Goal: Information Seeking & Learning: Learn about a topic

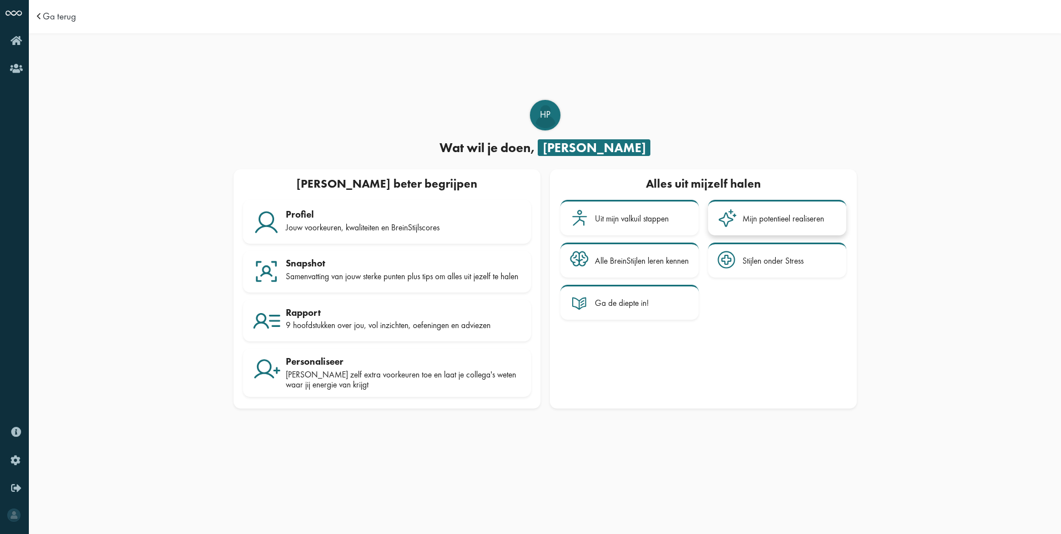
click at [779, 218] on div "Mijn potentieel realiseren" at bounding box center [783, 219] width 82 height 10
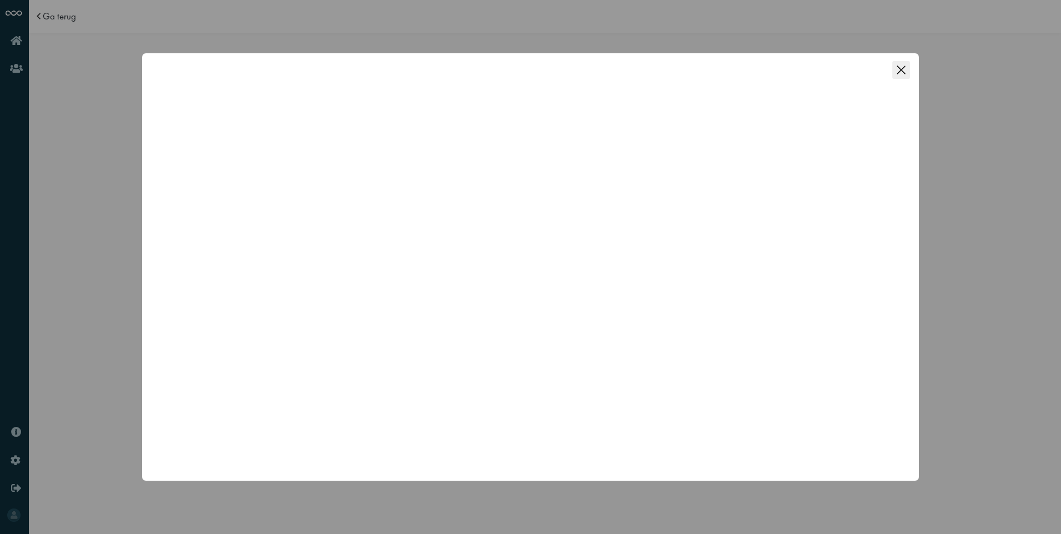
click at [900, 67] on icon "Close this dialog" at bounding box center [901, 70] width 18 height 18
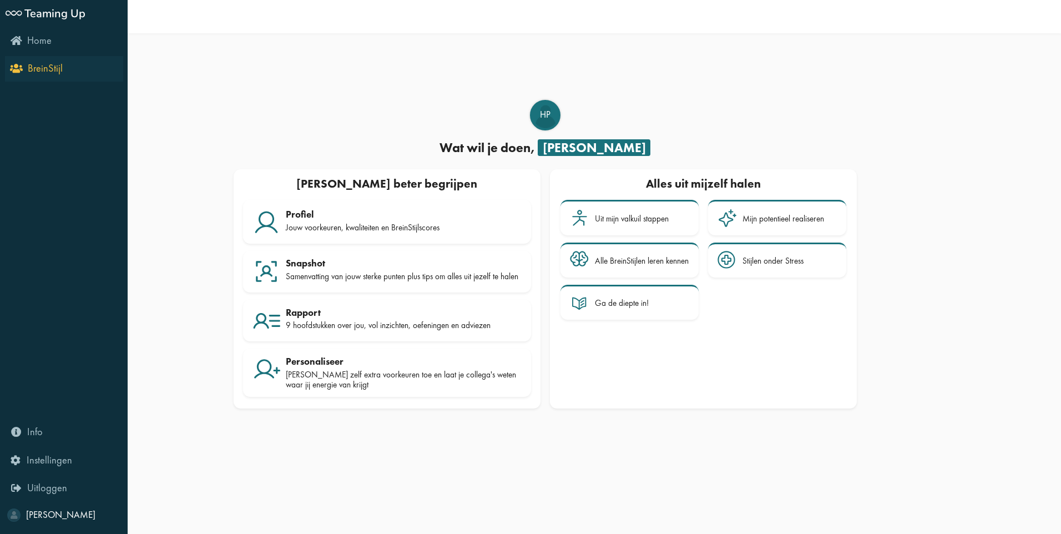
click at [49, 69] on span "BreinStijl" at bounding box center [45, 68] width 35 height 13
click at [24, 429] on icon "Info" at bounding box center [27, 431] width 32 height 11
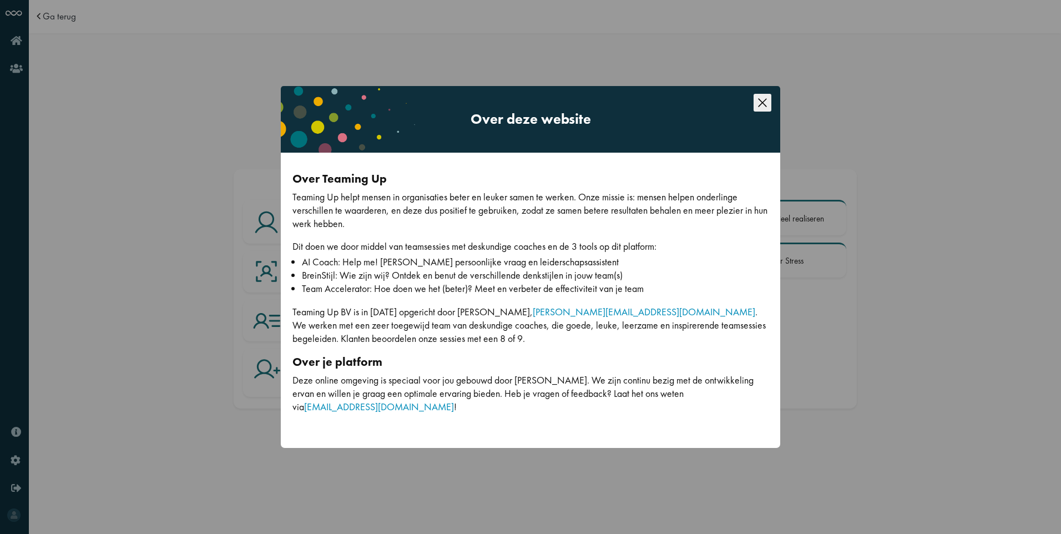
drag, startPoint x: 110, startPoint y: 432, endPoint x: 51, endPoint y: 443, distance: 60.3
click at [109, 432] on div "Over deze website Over Teaming Up Teaming Up helpt mensen in organisaties beter…" at bounding box center [530, 267] width 1061 height 534
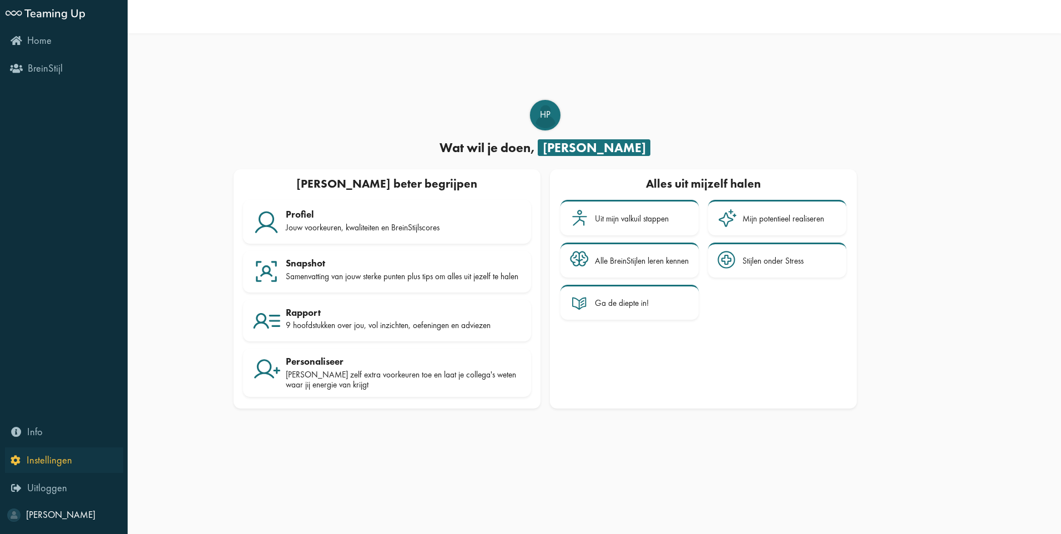
click at [17, 456] on icon "Instellingen" at bounding box center [42, 459] width 62 height 11
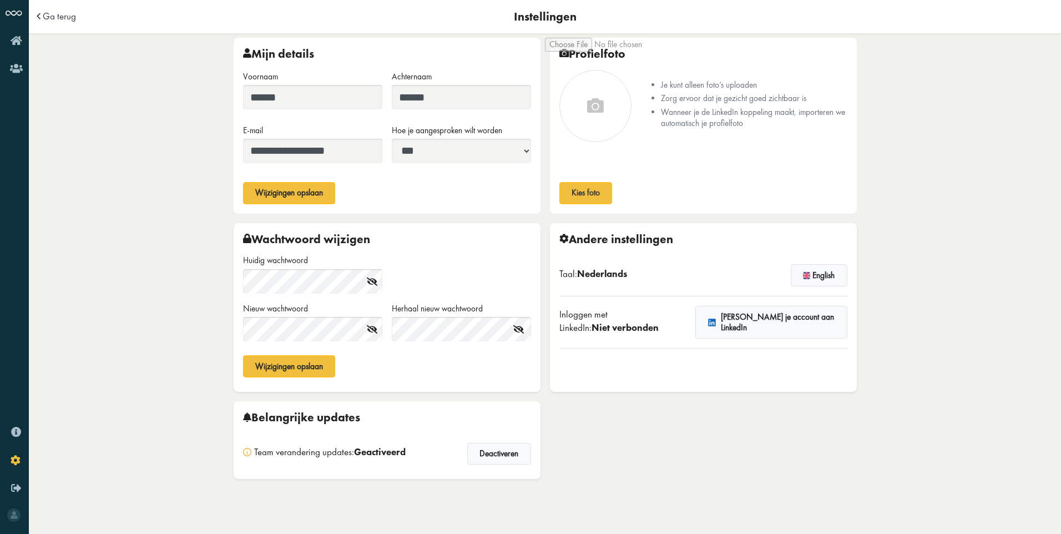
click at [172, 473] on body "**********" at bounding box center [545, 267] width 1032 height 534
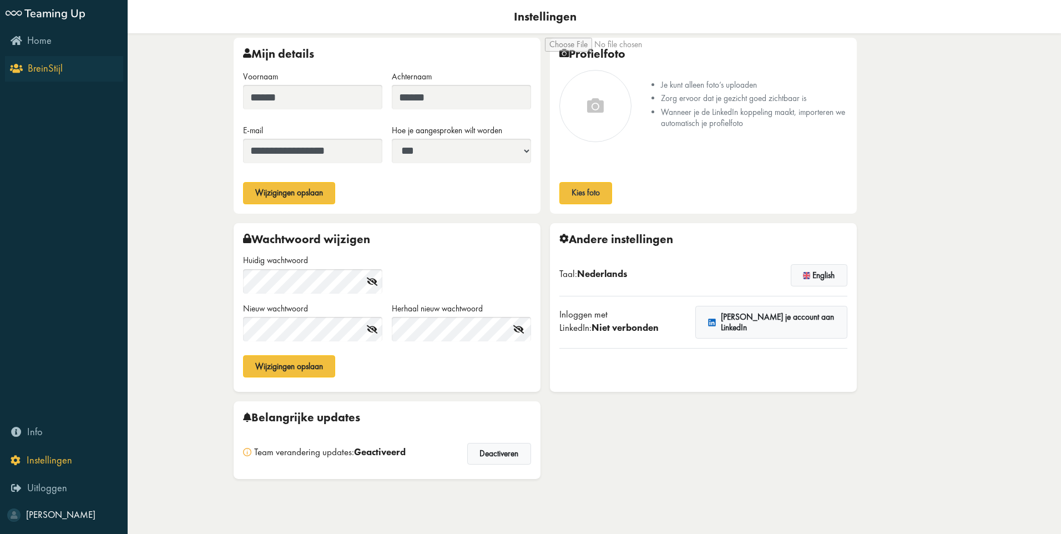
click at [35, 70] on span "BreinStijl" at bounding box center [45, 68] width 35 height 13
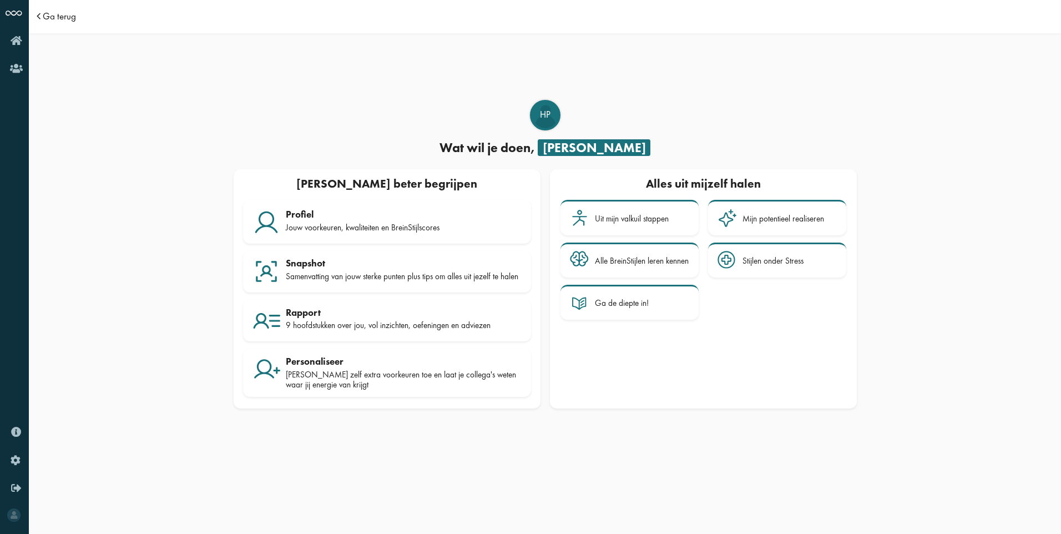
click at [53, 15] on span "Ga terug" at bounding box center [59, 16] width 33 height 9
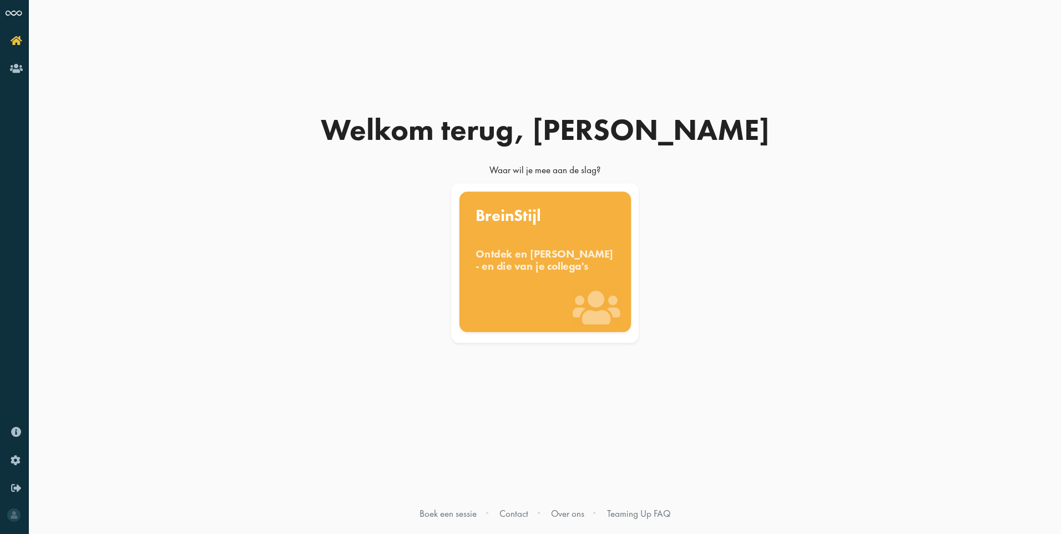
click at [540, 270] on div "Ontdek en [PERSON_NAME] - en die van je collega's" at bounding box center [544, 259] width 139 height 24
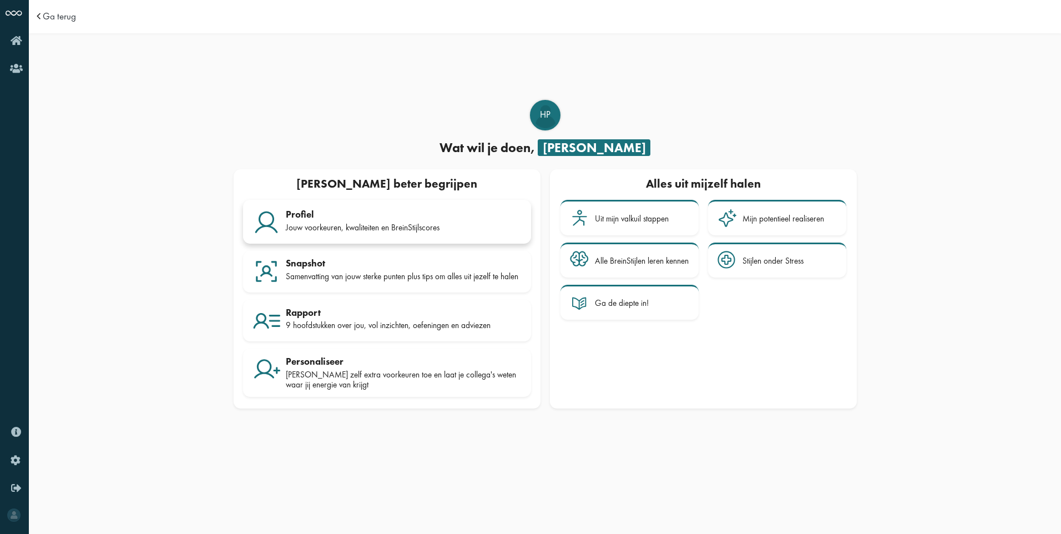
click at [377, 228] on div "Jouw voorkeuren, kwaliteiten en BreinStijlscores" at bounding box center [404, 227] width 236 height 10
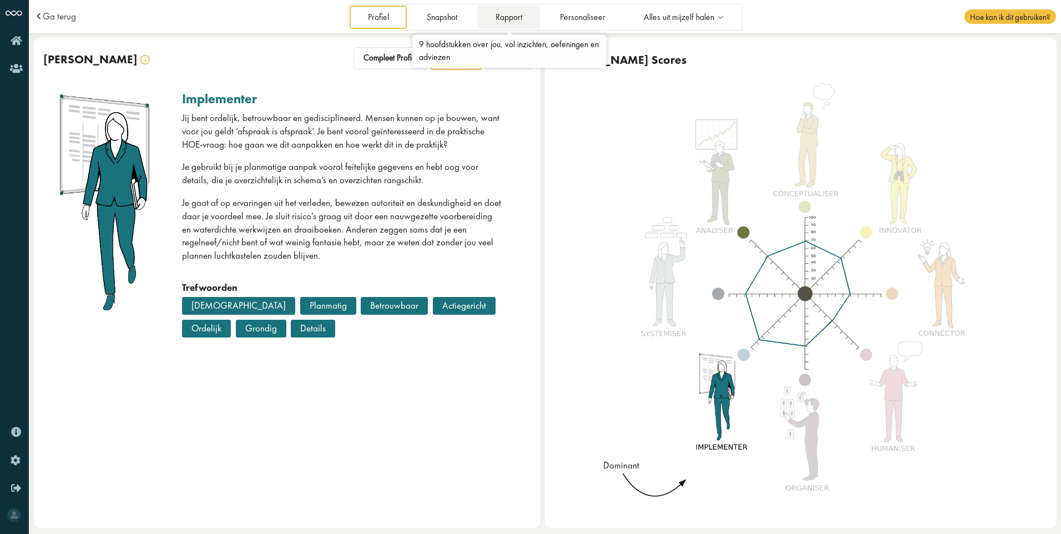
click at [507, 18] on link "Rapport" at bounding box center [508, 17] width 63 height 23
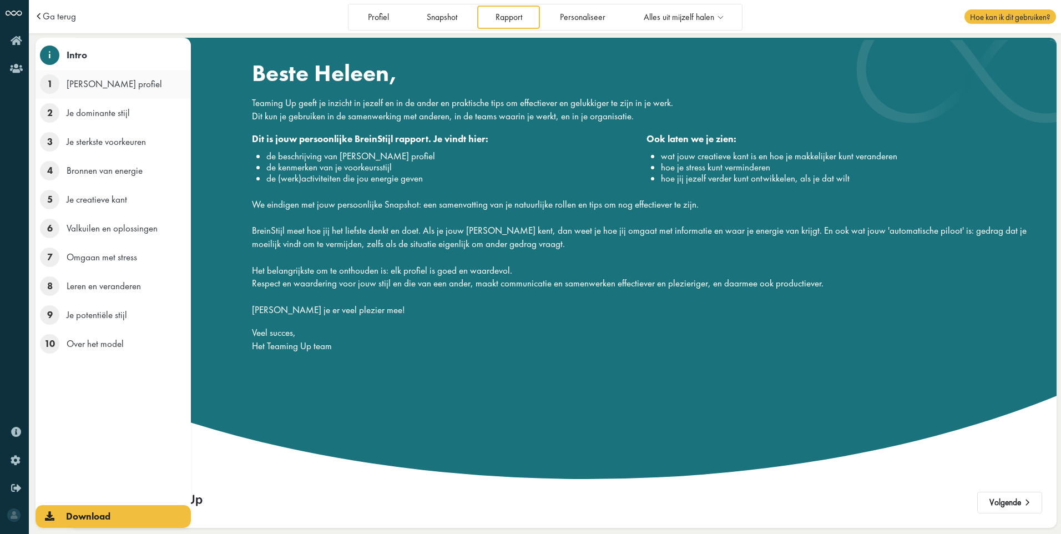
click at [56, 84] on span "1" at bounding box center [49, 83] width 19 height 19
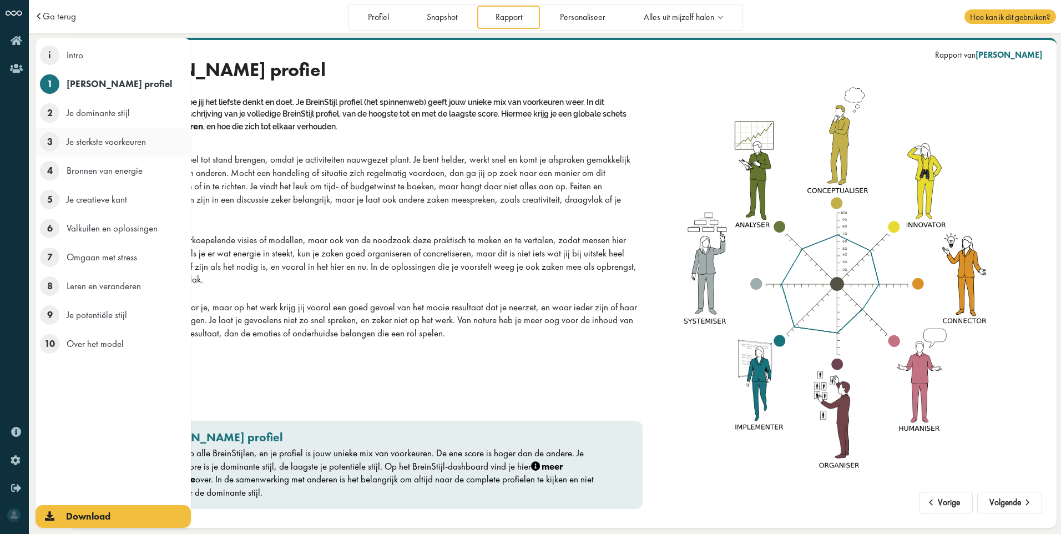
click at [121, 146] on span "Je sterkste voorkeuren" at bounding box center [106, 141] width 79 height 12
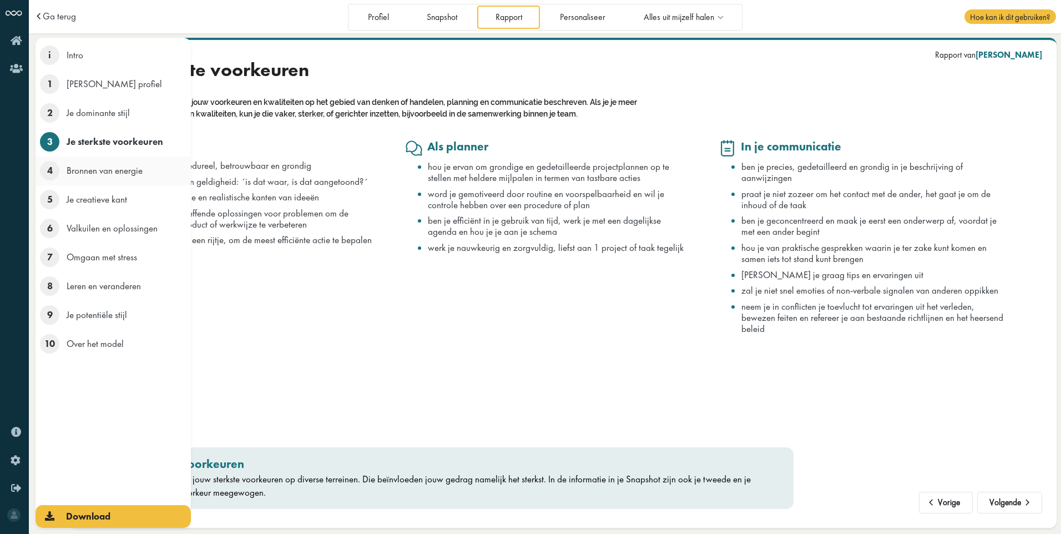
click at [114, 169] on span "Bronnen van energie" at bounding box center [105, 170] width 76 height 12
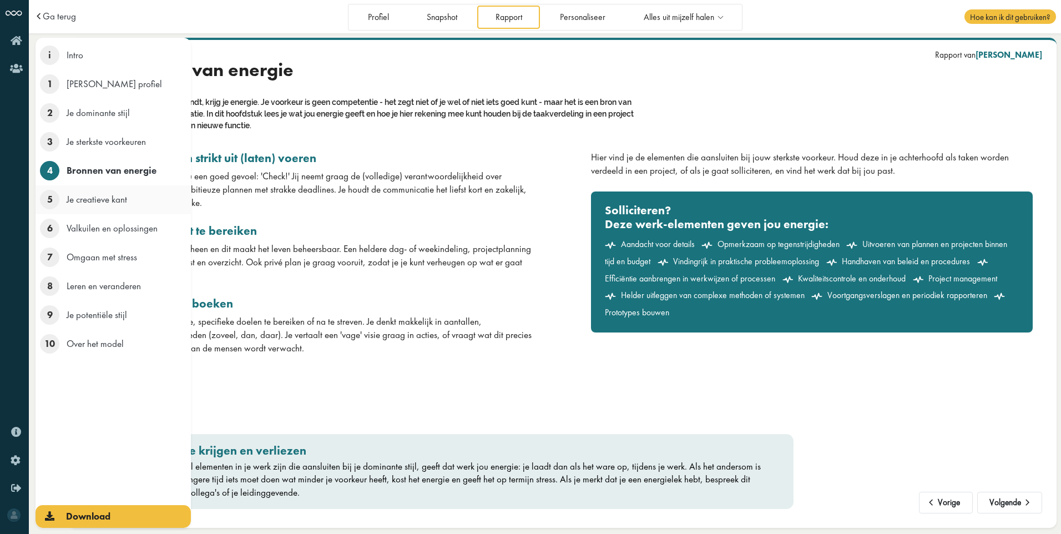
click at [47, 202] on span "5" at bounding box center [49, 199] width 19 height 19
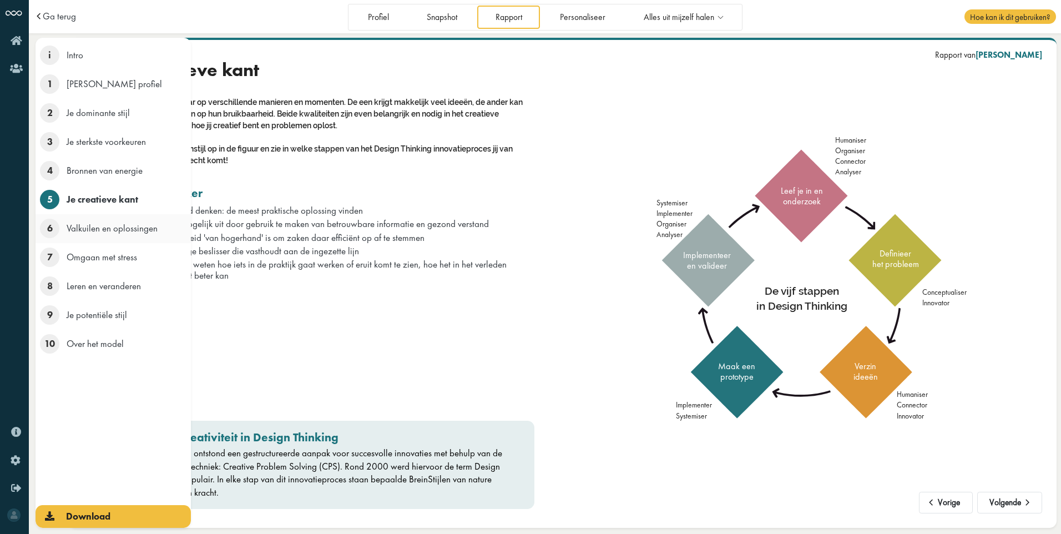
click at [58, 229] on span "6" at bounding box center [49, 228] width 19 height 19
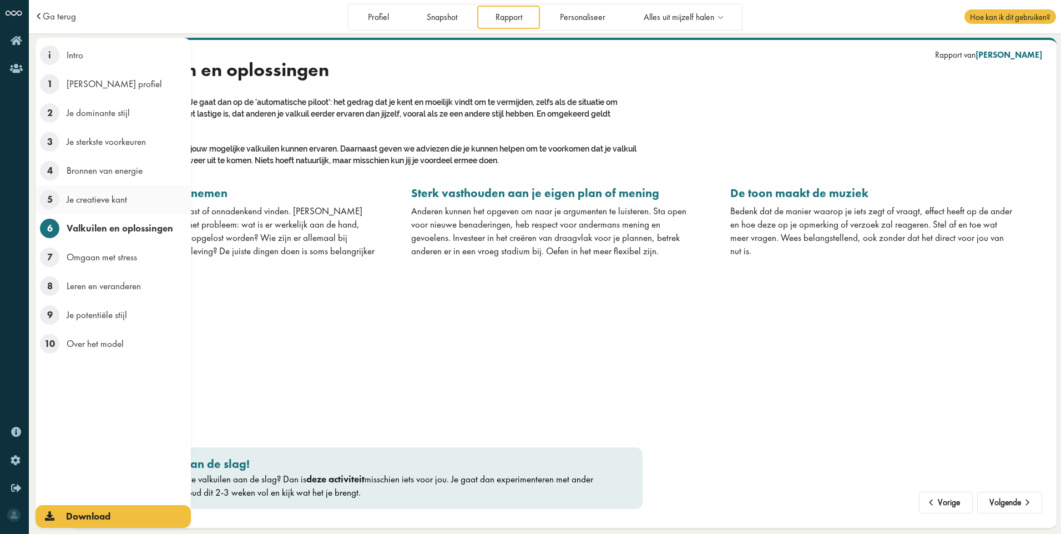
click at [72, 205] on li "5 Je creatieve kant" at bounding box center [113, 199] width 155 height 29
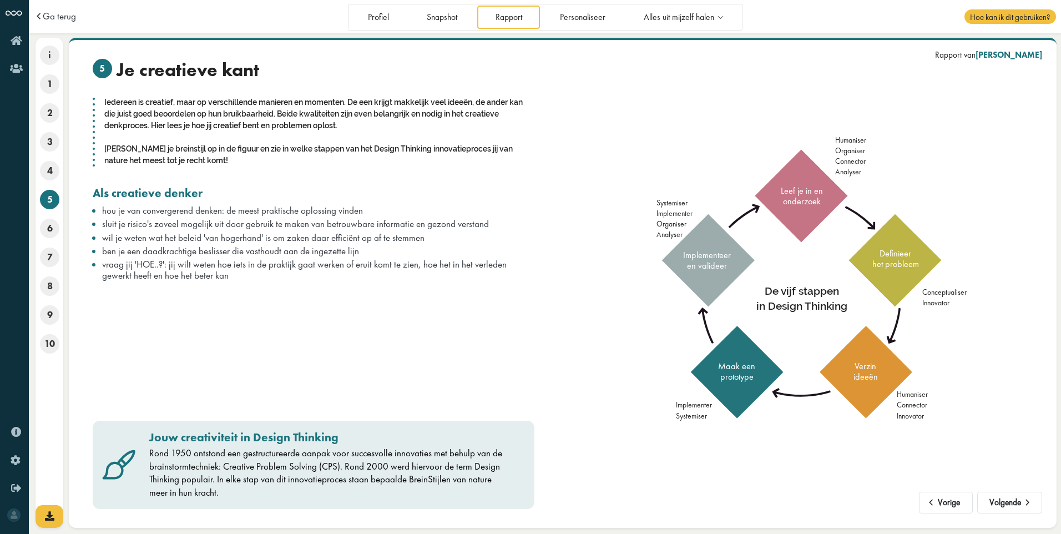
click at [522, 322] on div "5 Je creatieve kant Iedereen is creatief, maar op verschillende manieren en mom…" at bounding box center [323, 284] width 478 height 450
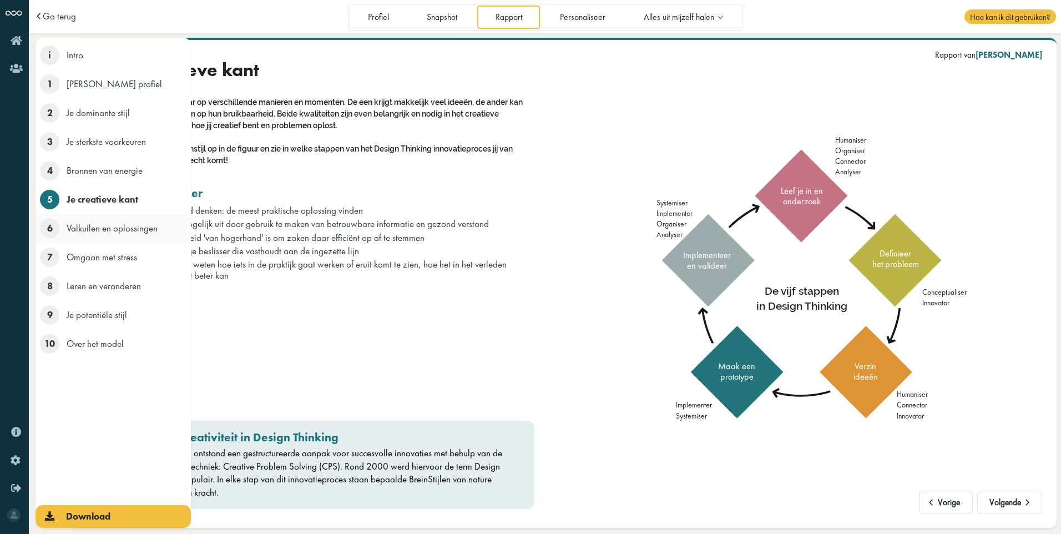
click at [51, 227] on span "6" at bounding box center [49, 228] width 19 height 19
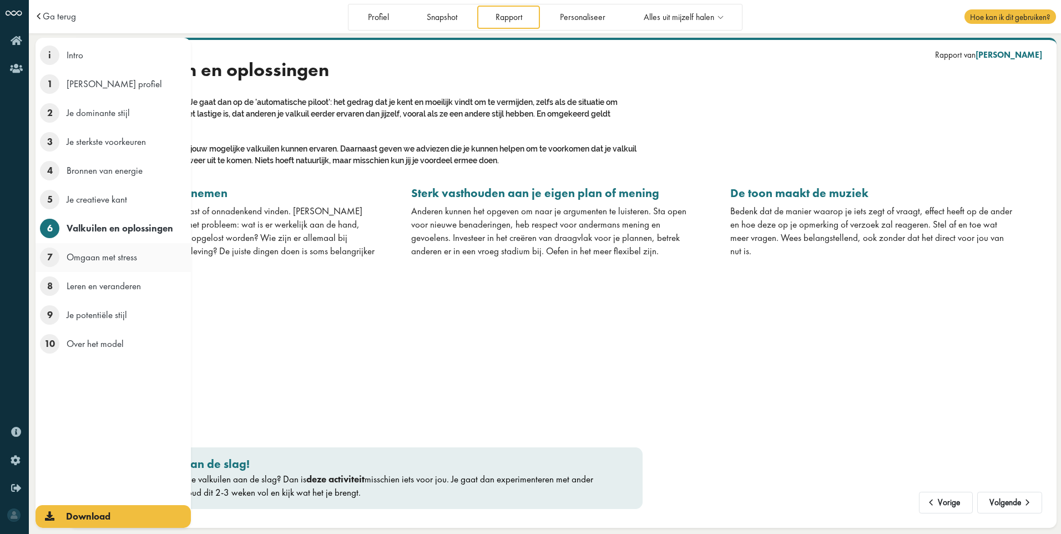
click at [49, 255] on span "7" at bounding box center [49, 256] width 19 height 19
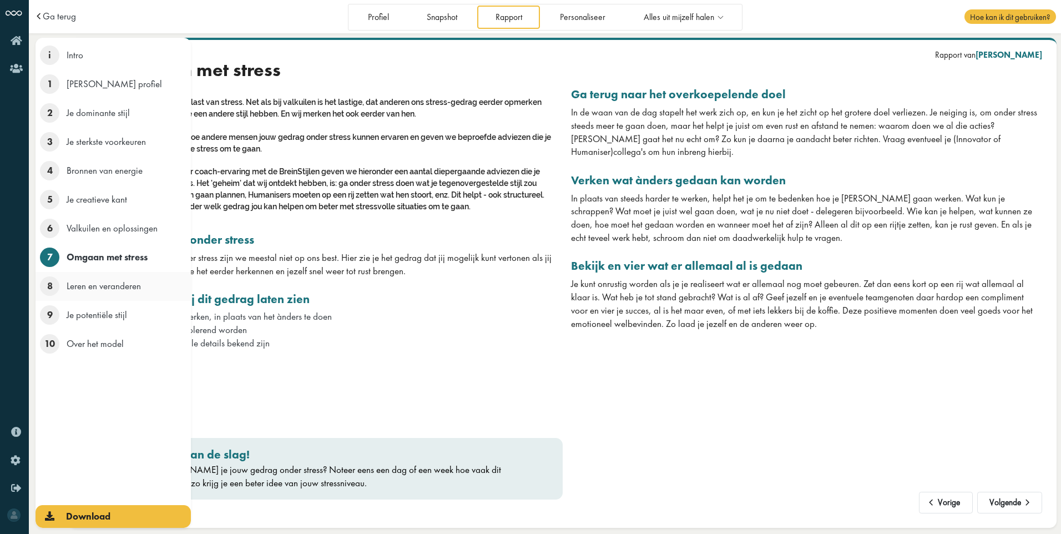
click at [128, 294] on li "8 Leren en veranderen" at bounding box center [113, 286] width 155 height 29
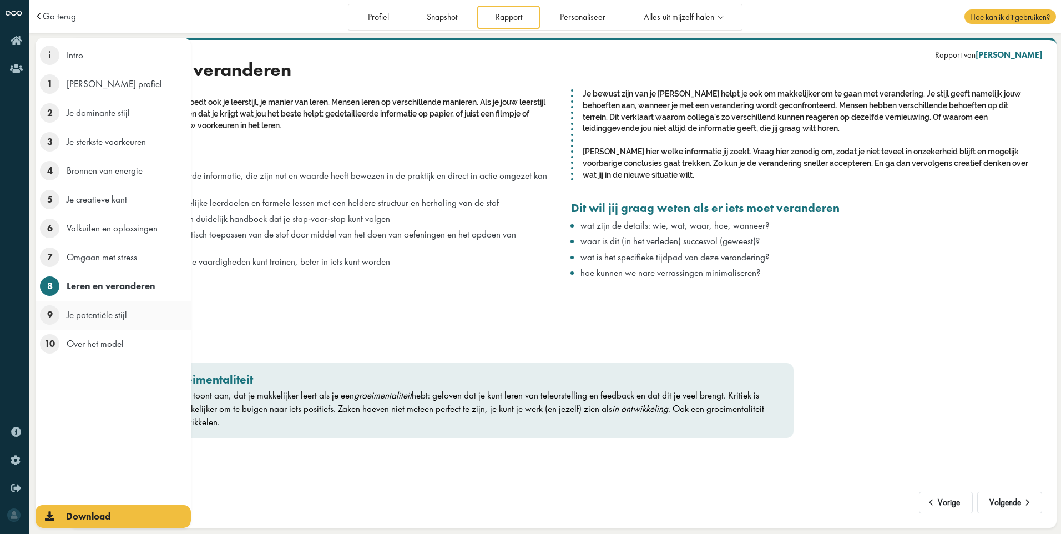
click at [49, 313] on span "9" at bounding box center [49, 314] width 19 height 19
